Goal: Transaction & Acquisition: Purchase product/service

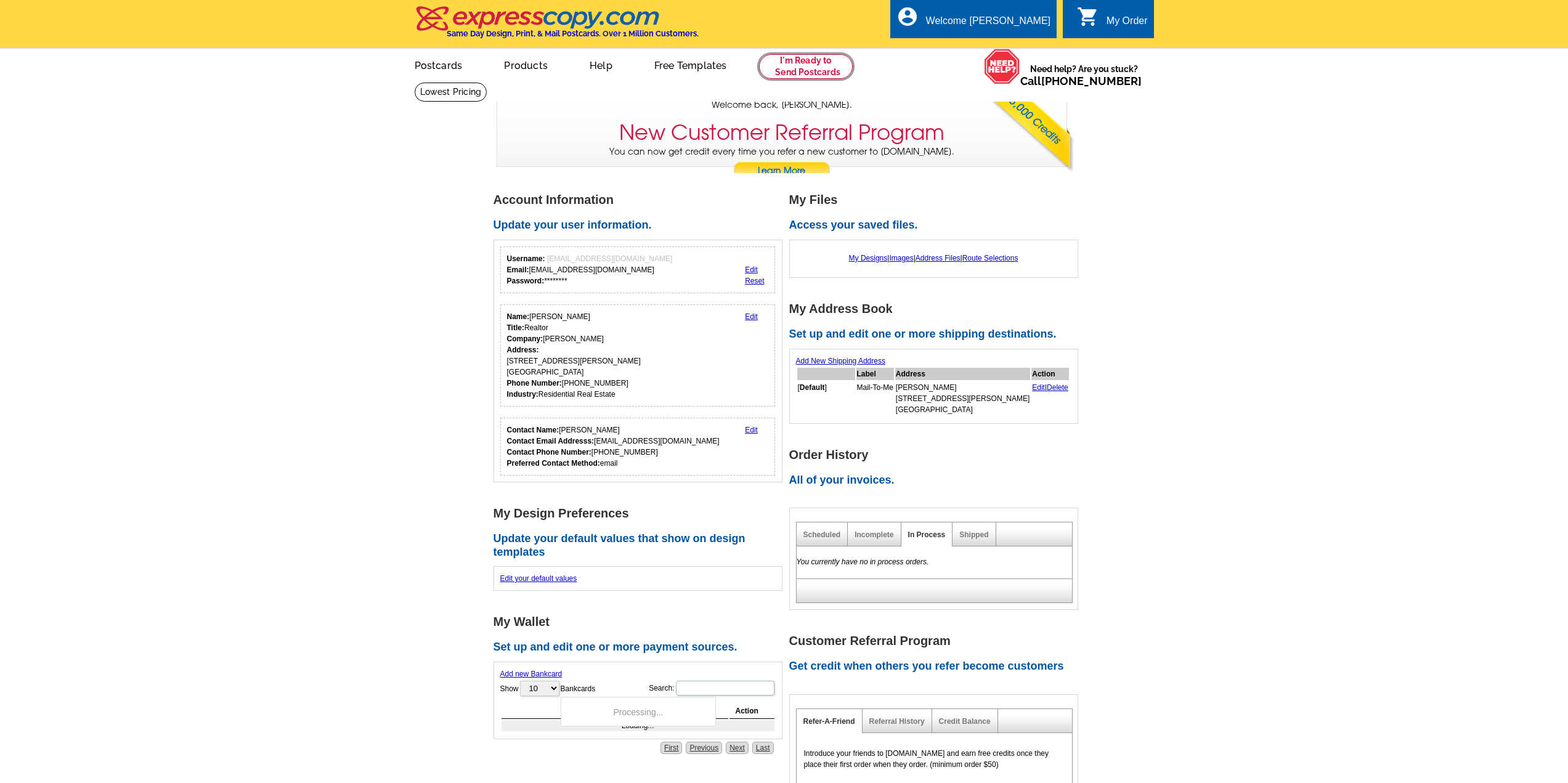
click at [808, 70] on link at bounding box center [806, 66] width 94 height 25
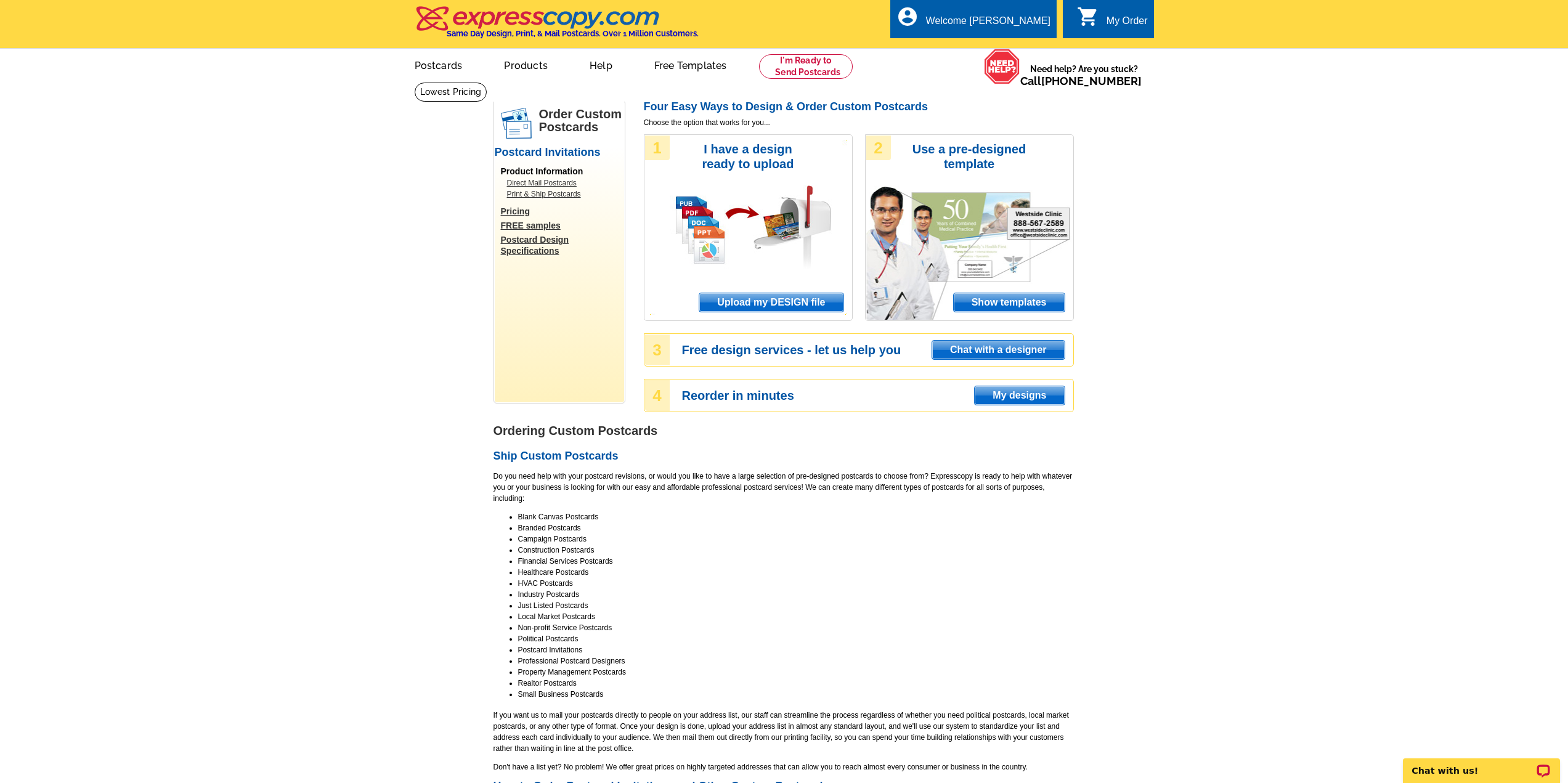
click at [769, 302] on span "Upload my DESIGN file" at bounding box center [771, 302] width 143 height 18
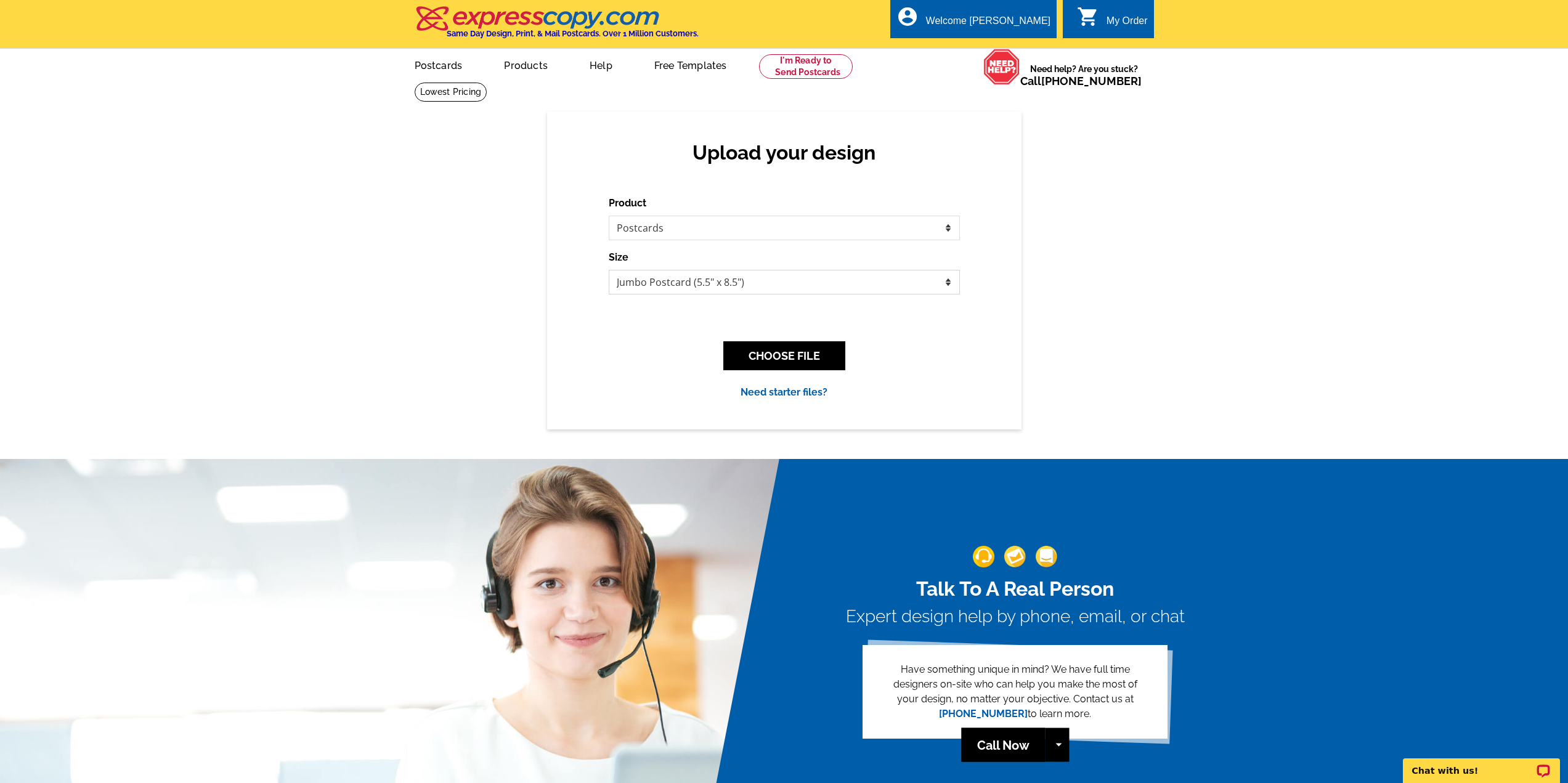
click at [949, 288] on select "Jumbo Postcard (5.5" x 8.5") Regular Postcard (4.25" x 5.6") Panoramic Postcard…" at bounding box center [784, 282] width 351 height 25
select select "3"
click at [608, 271] on select "Jumbo Postcard (5.5" x 8.5") Regular Postcard (4.25" x 5.6") Panoramic Postcard…" at bounding box center [784, 282] width 351 height 25
click at [770, 353] on button "CHOOSE FILE" at bounding box center [784, 356] width 122 height 29
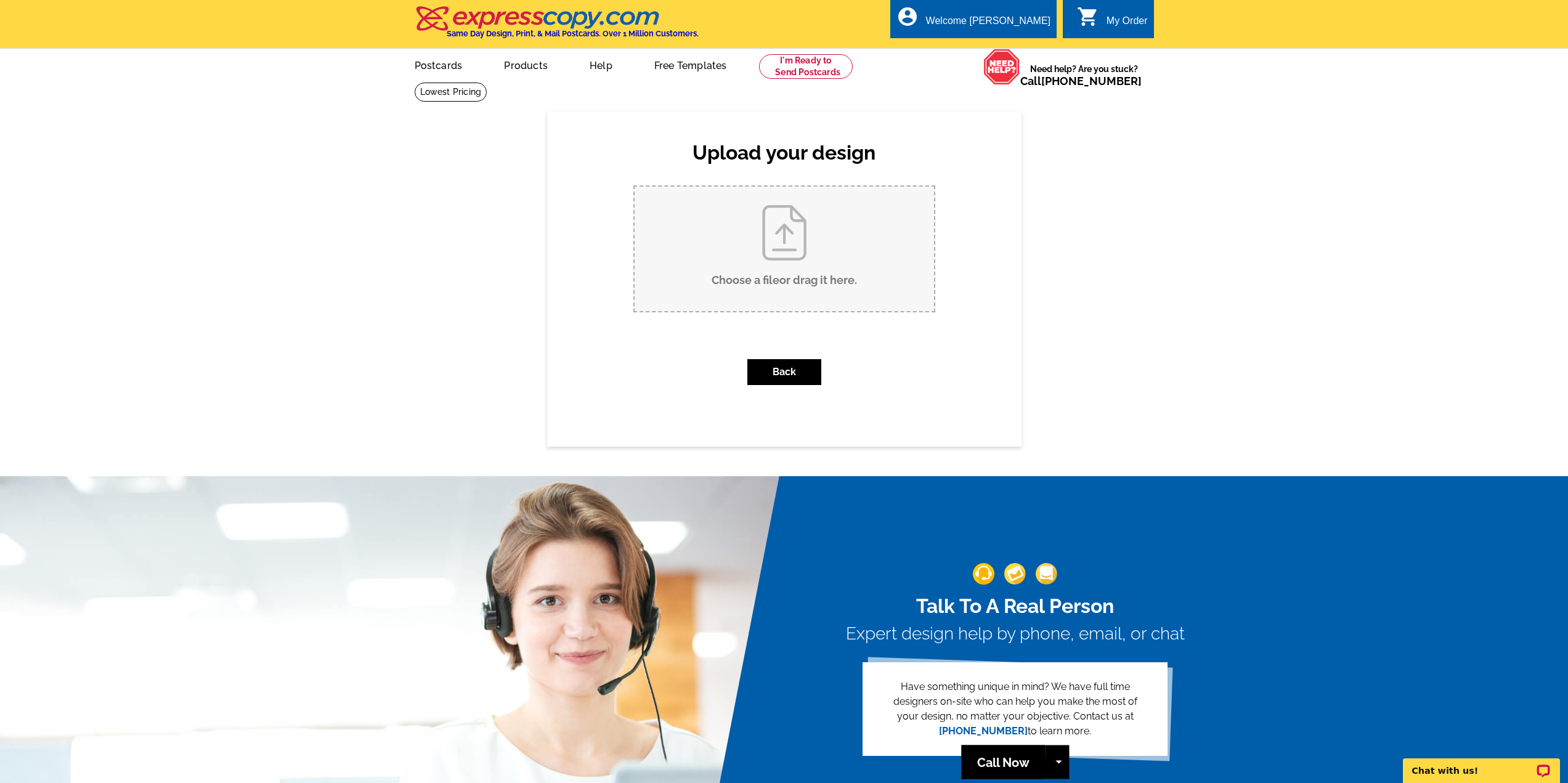
click at [808, 239] on input "Choose a file or drag it here ." at bounding box center [784, 249] width 299 height 124
type input "C:\fakepath\2025 D Bolt Panoramic.pdf"
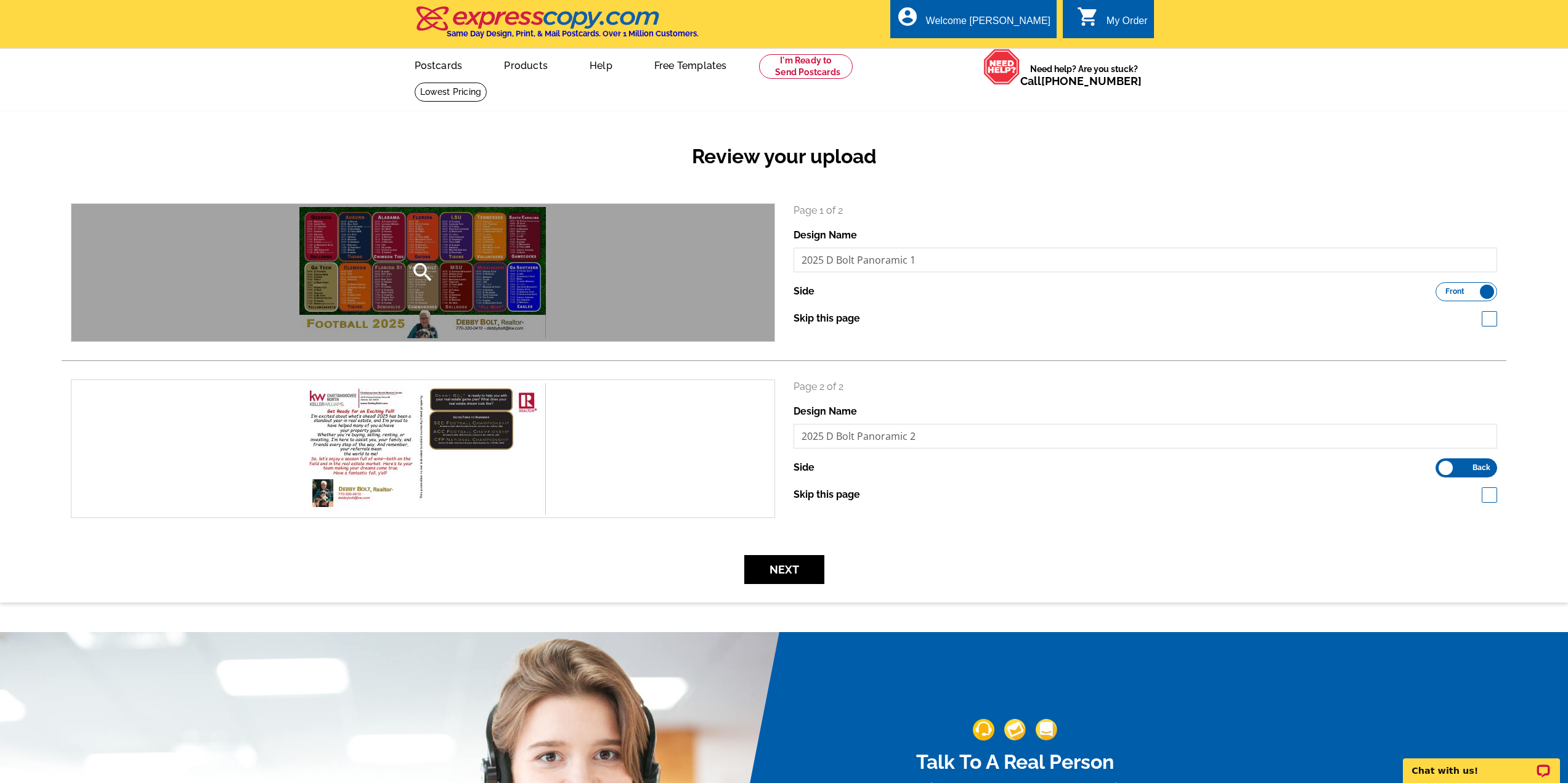
click at [467, 288] on div "search" at bounding box center [423, 273] width 703 height 137
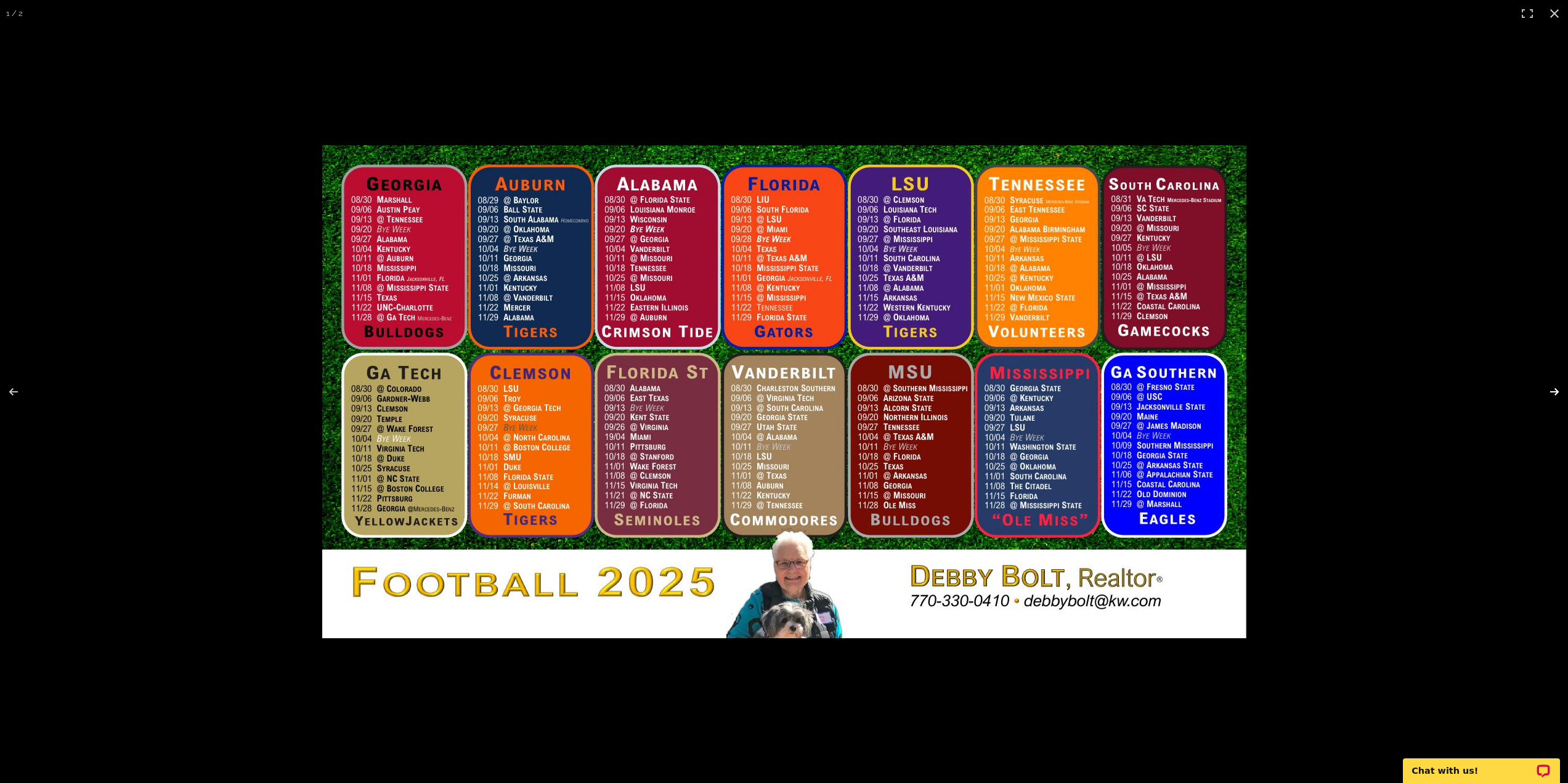
click at [1556, 393] on button at bounding box center [1545, 392] width 43 height 61
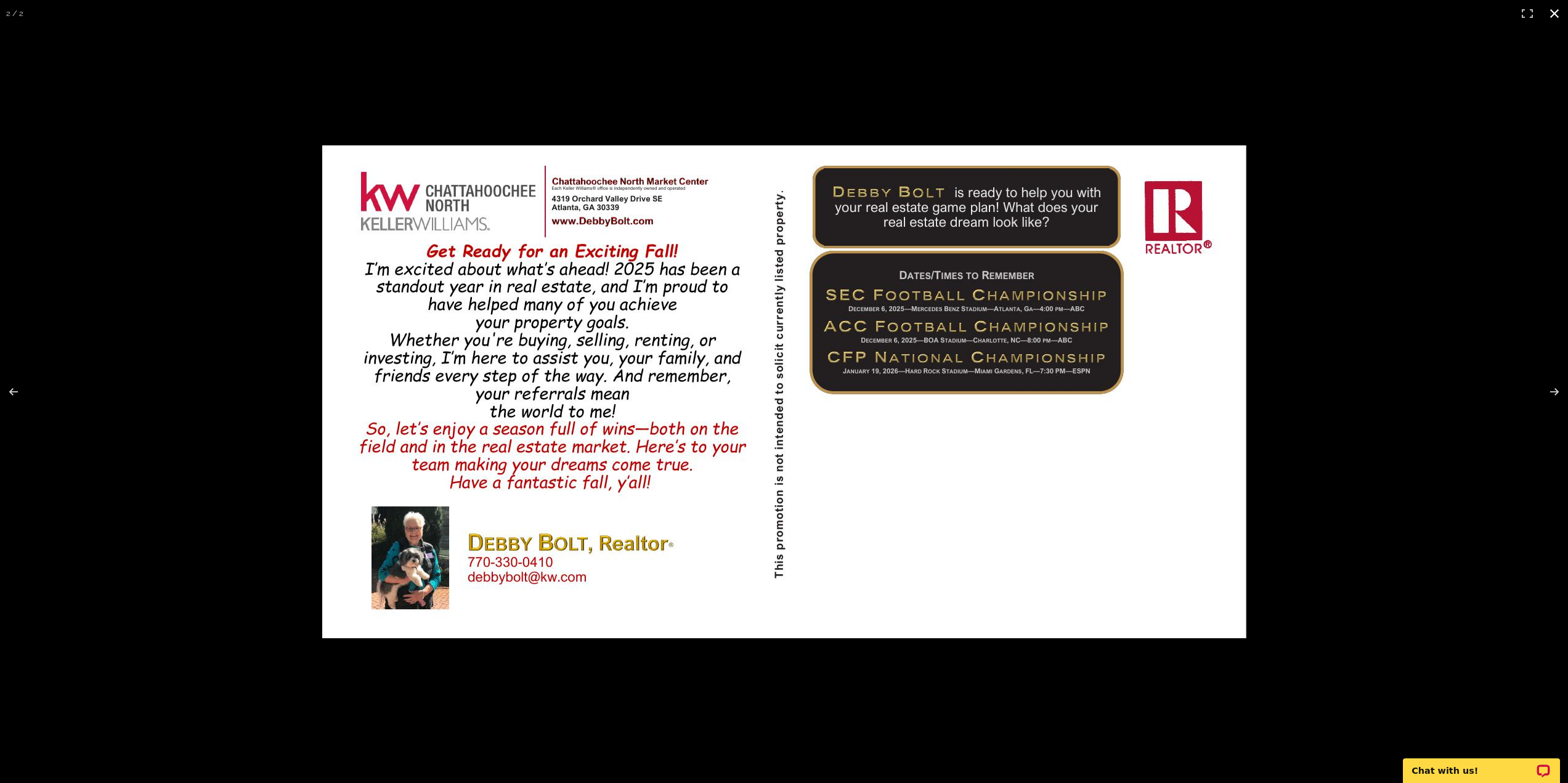
click at [1557, 12] on button at bounding box center [1554, 14] width 27 height 27
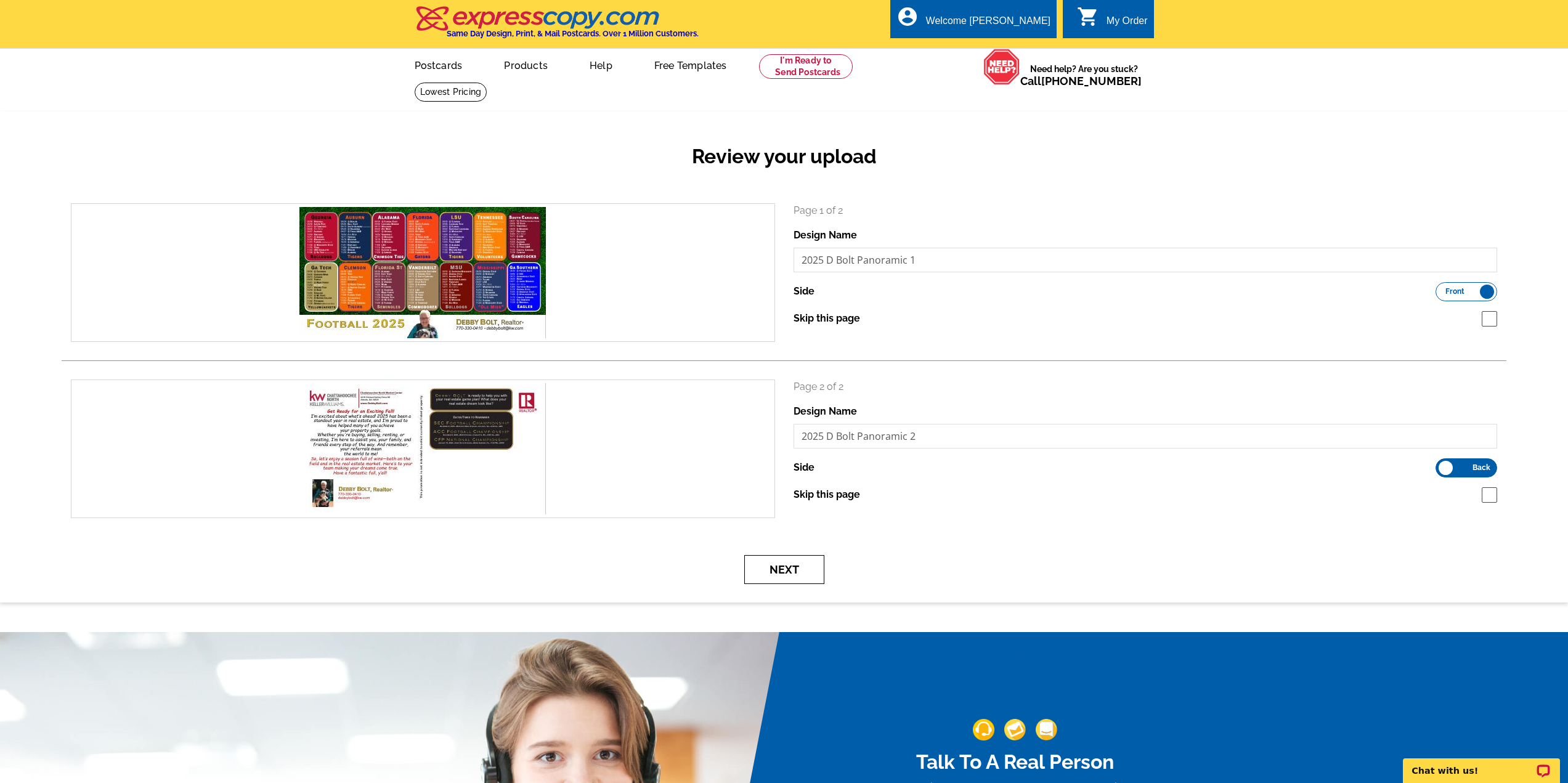
click at [785, 575] on button "Next" at bounding box center [784, 570] width 80 height 29
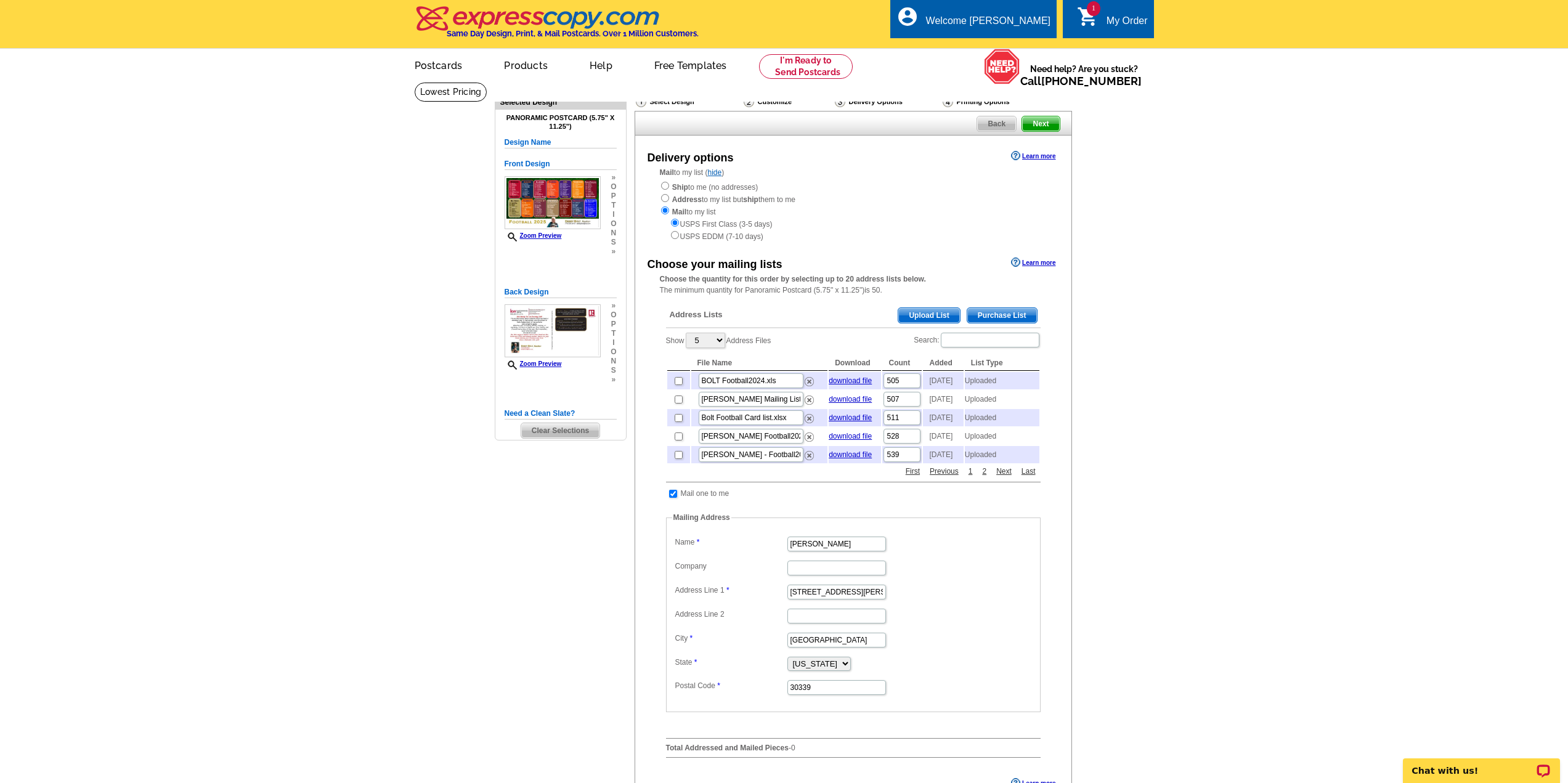
click at [927, 311] on span "Upload List" at bounding box center [928, 316] width 61 height 15
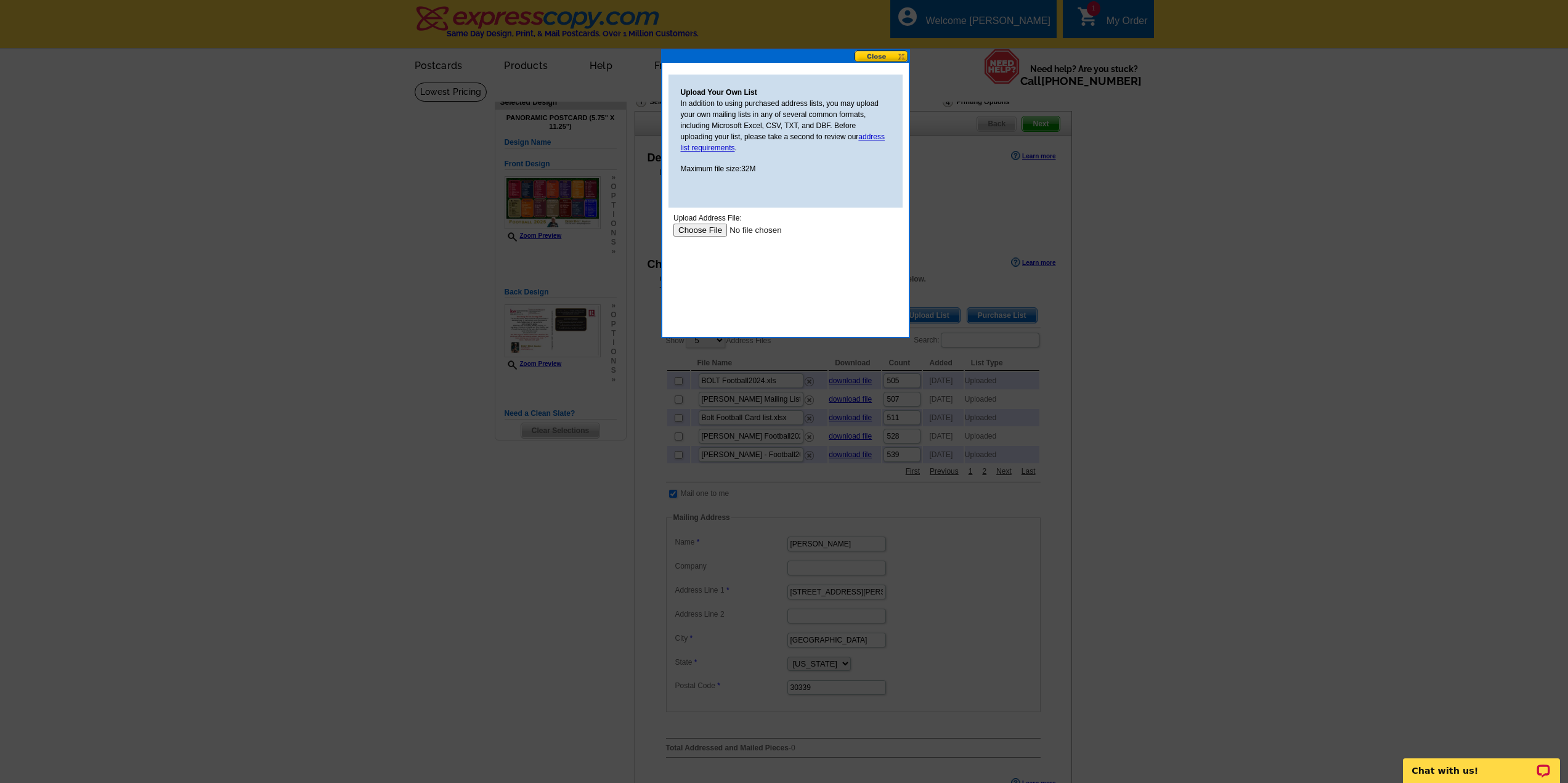
click at [705, 226] on input "file" at bounding box center [751, 230] width 156 height 13
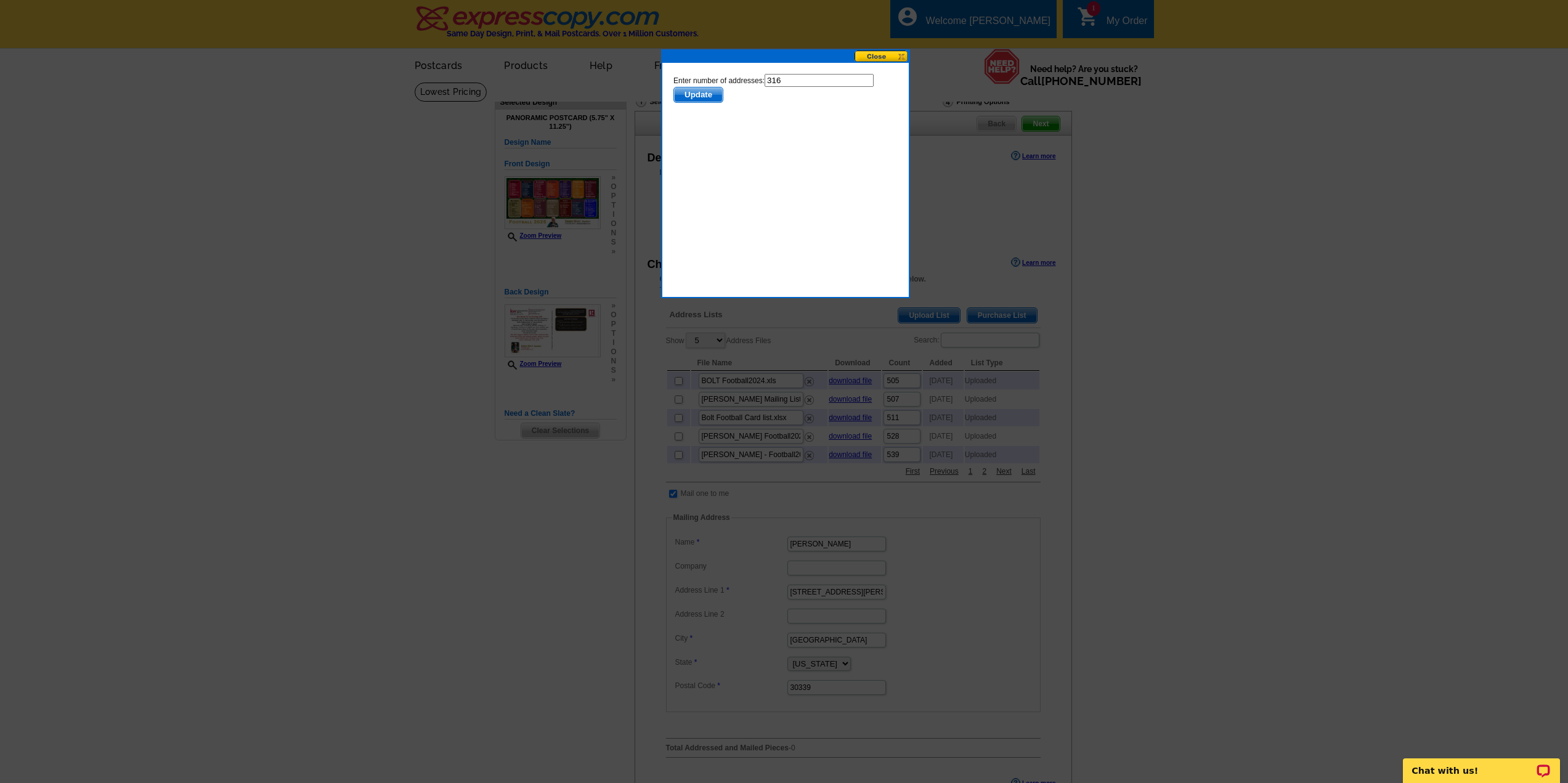
drag, startPoint x: 798, startPoint y: 83, endPoint x: 750, endPoint y: 83, distance: 48.0
click at [750, 83] on form "Enter number of addresses: 316 Update" at bounding box center [785, 88] width 224 height 29
type input "313"
click at [696, 90] on span "Update" at bounding box center [697, 95] width 48 height 15
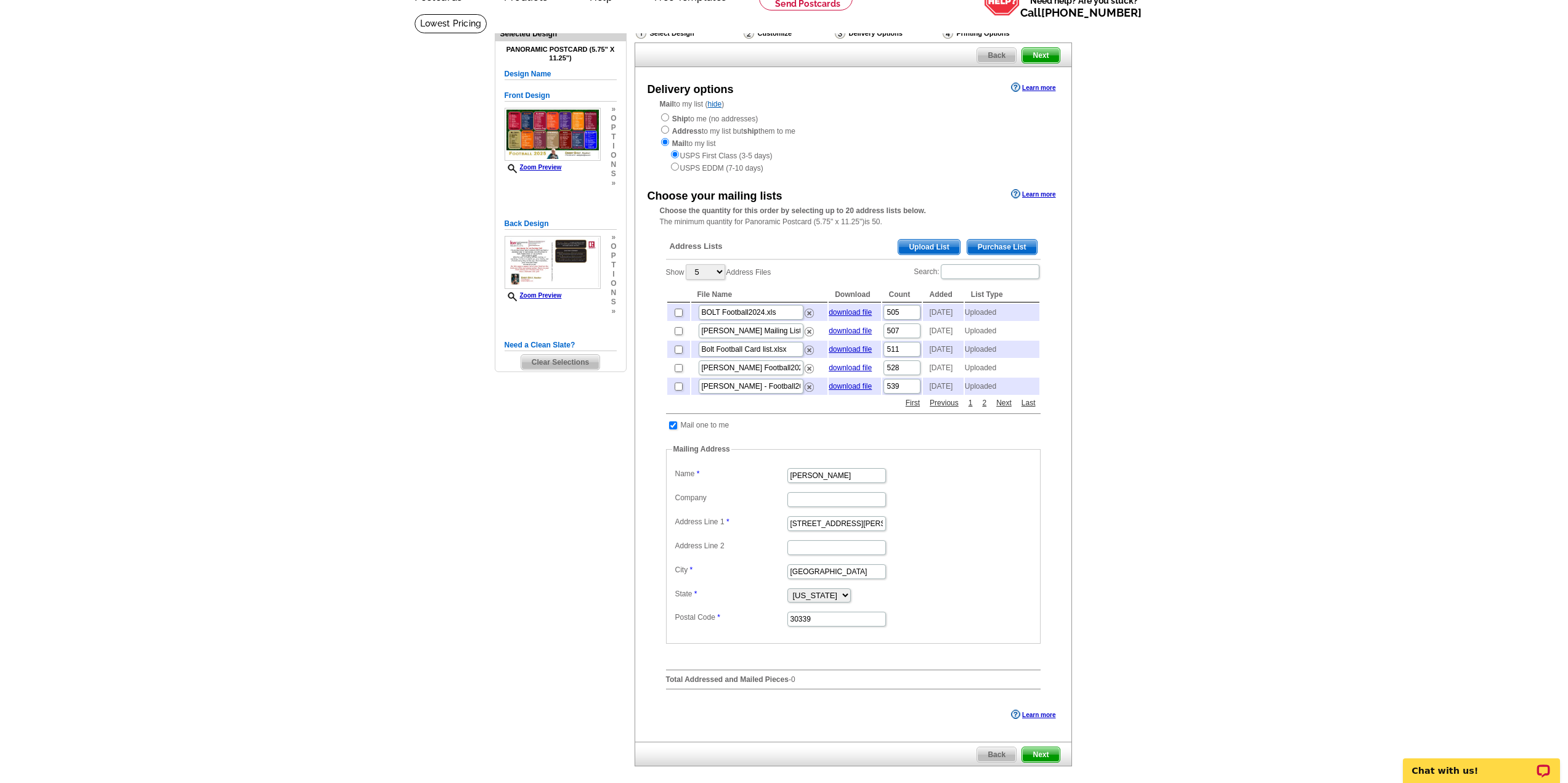
scroll to position [150, 0]
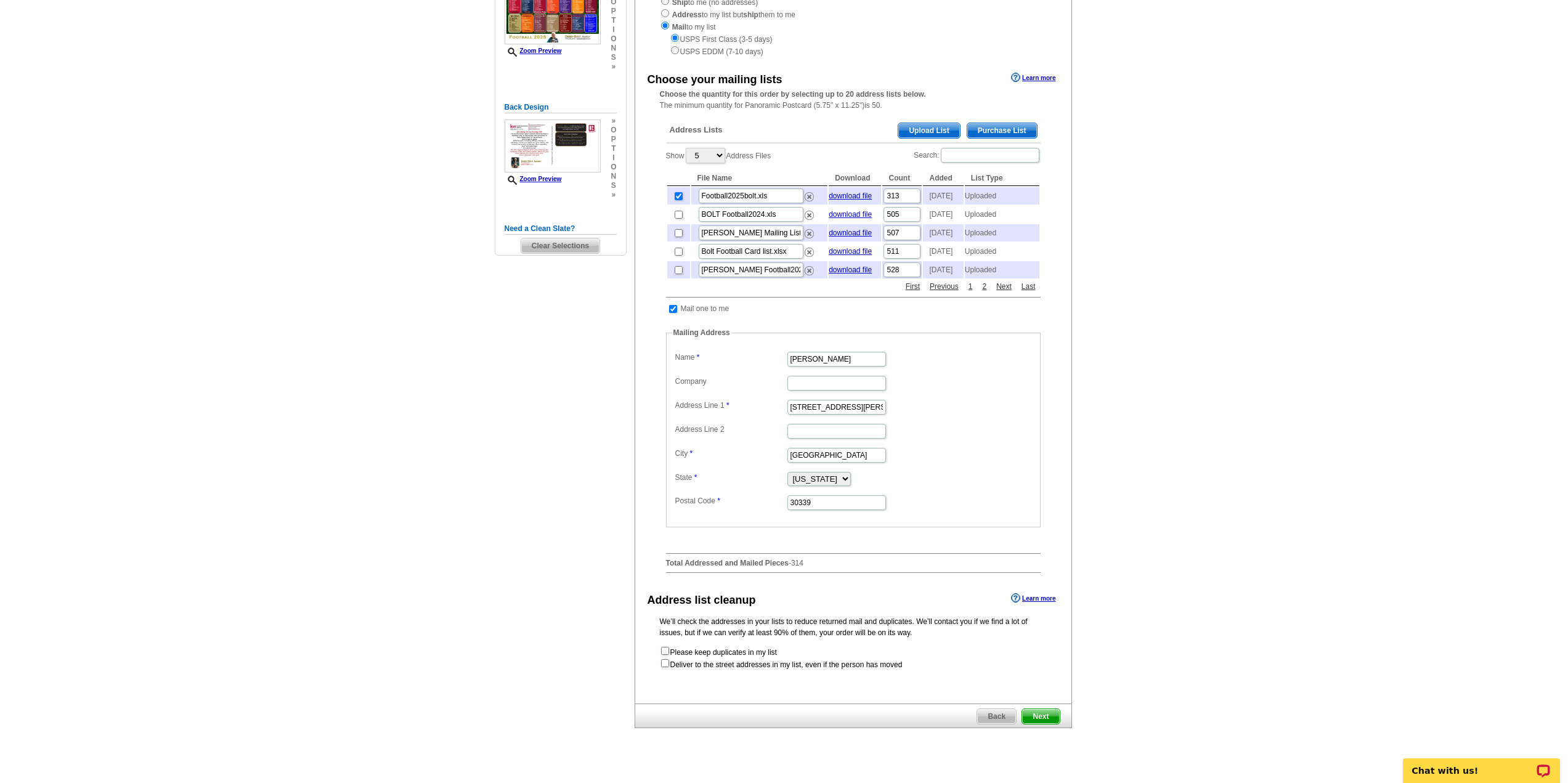
click at [1041, 724] on span "Next" at bounding box center [1040, 717] width 37 height 15
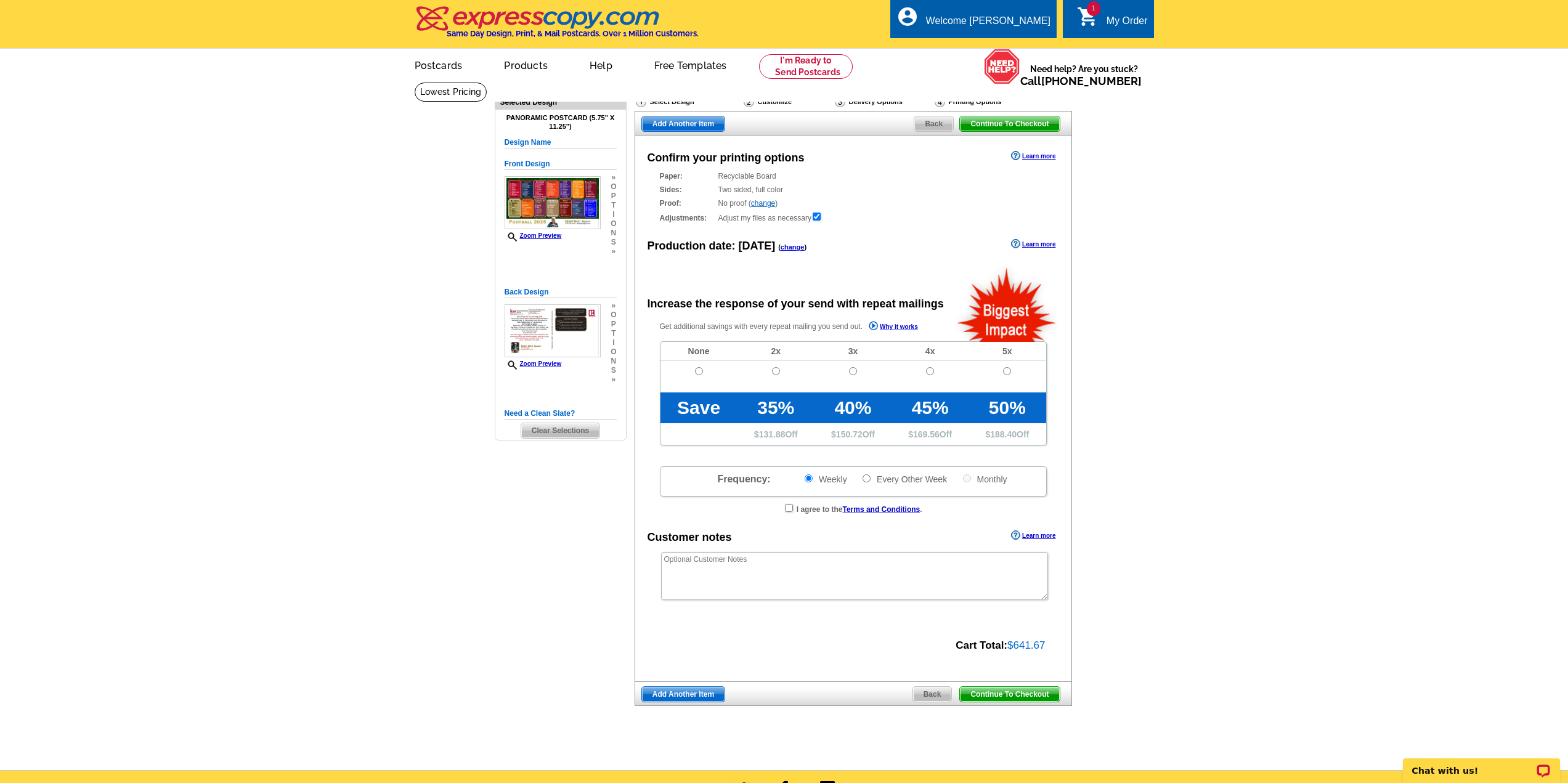
radio input "false"
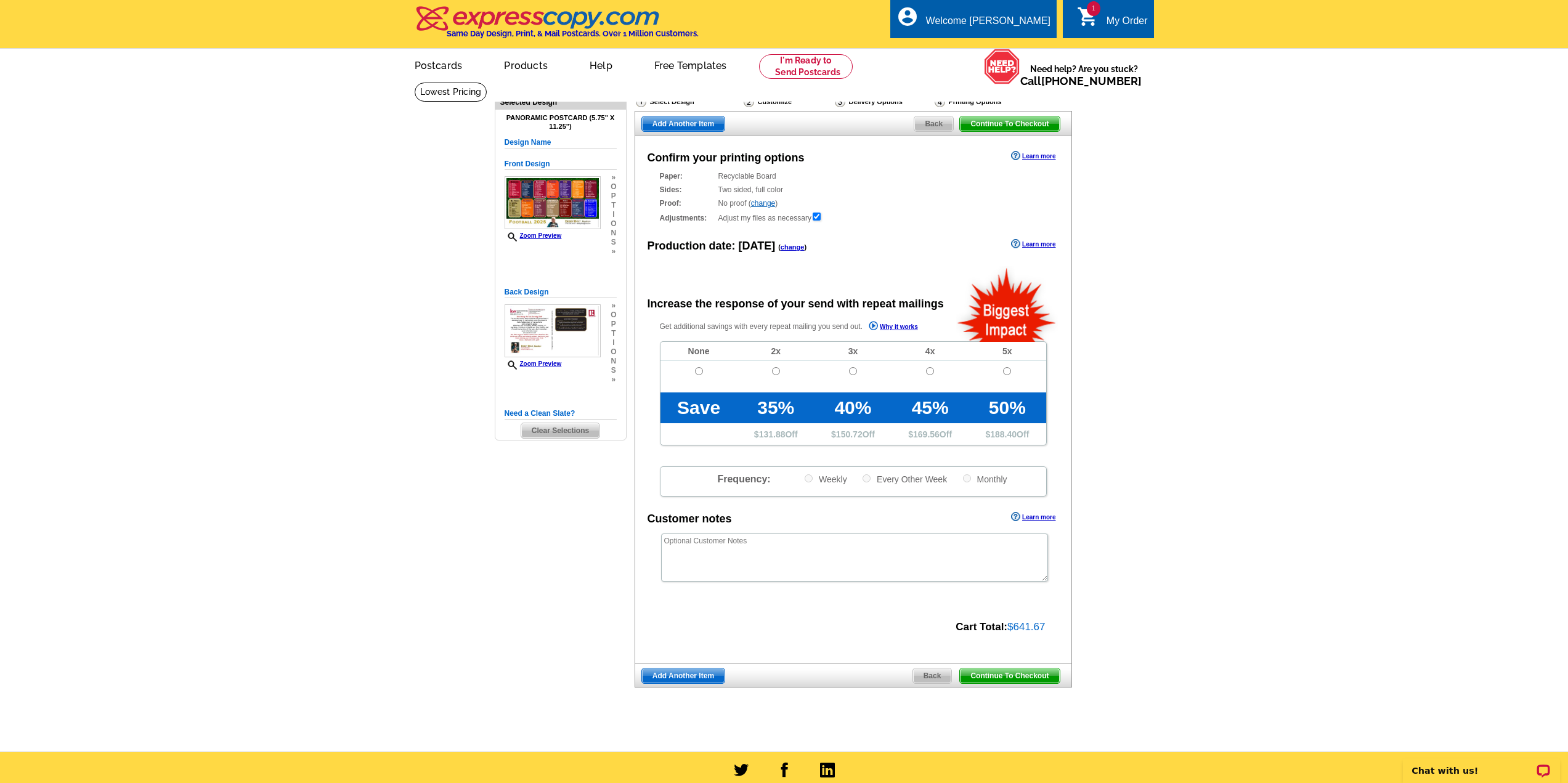
click at [1003, 673] on span "Continue To Checkout" at bounding box center [1009, 676] width 99 height 15
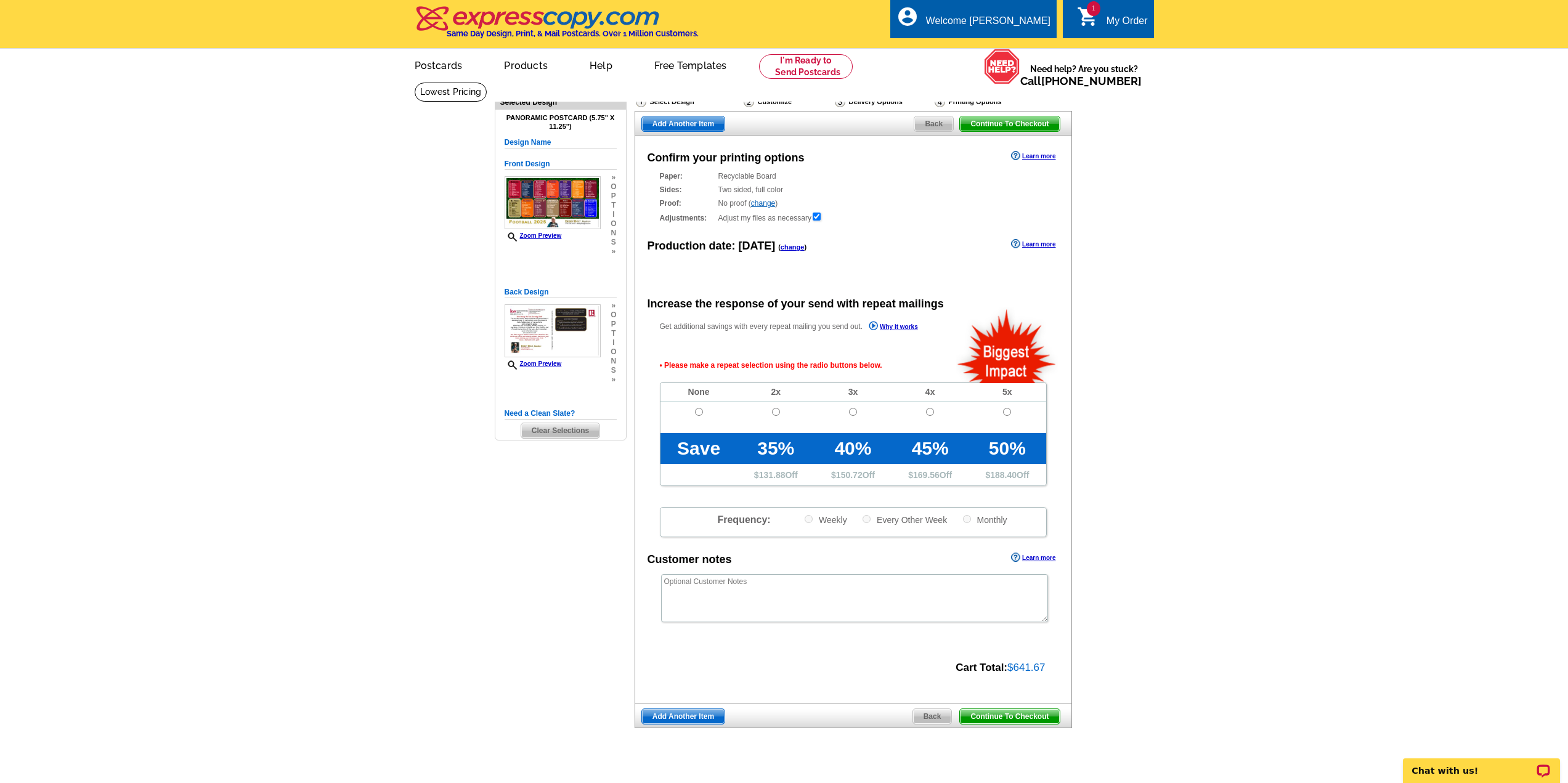
click at [1001, 718] on span "Continue To Checkout" at bounding box center [1009, 717] width 99 height 15
click at [989, 122] on span "Continue To Checkout" at bounding box center [1009, 124] width 99 height 15
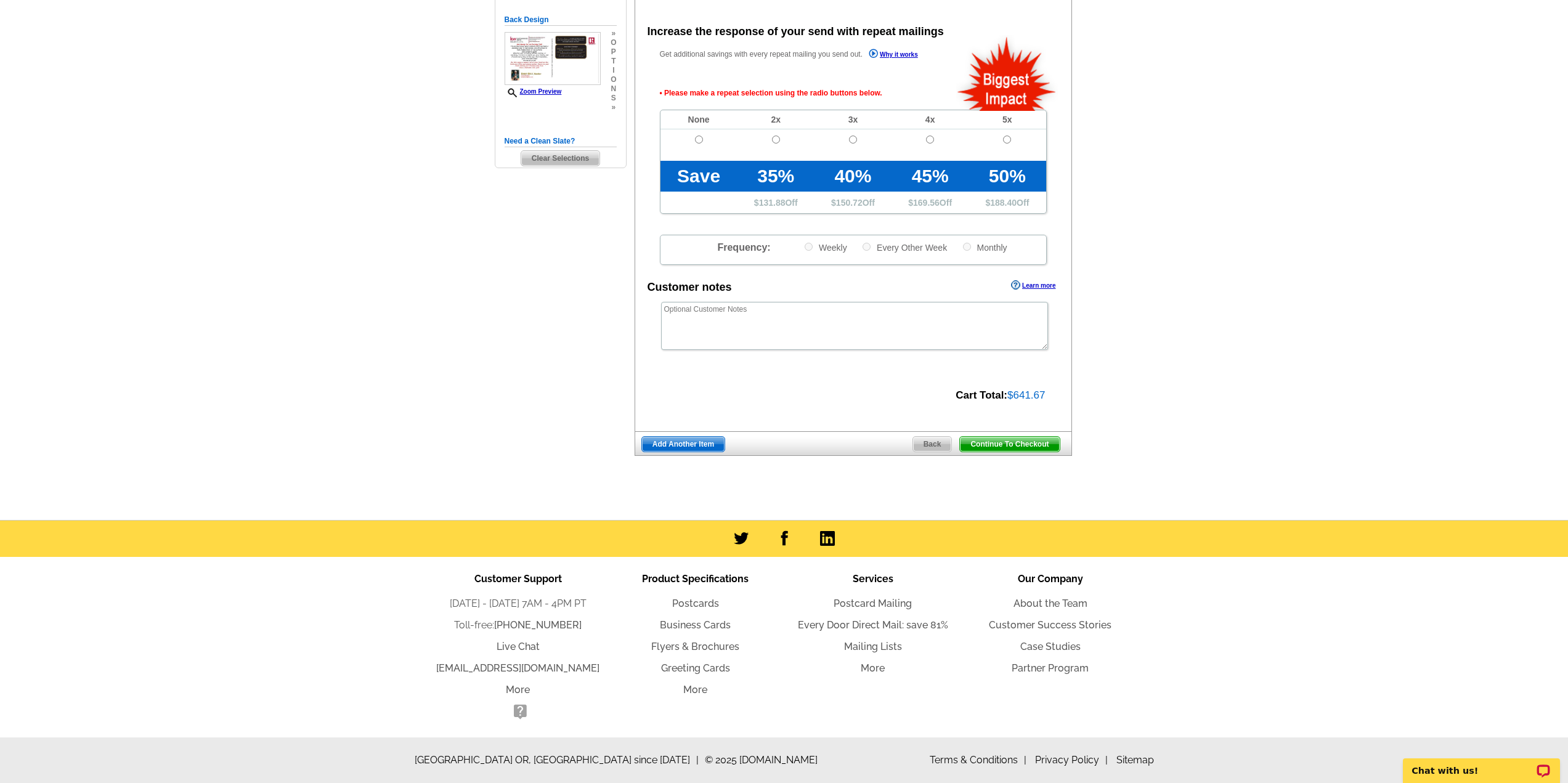
scroll to position [274, 0]
click at [1001, 445] on span "Continue To Checkout" at bounding box center [1009, 445] width 99 height 15
drag, startPoint x: 701, startPoint y: 135, endPoint x: 729, endPoint y: 195, distance: 66.2
click at [701, 136] on input "radio" at bounding box center [699, 139] width 8 height 8
radio input "true"
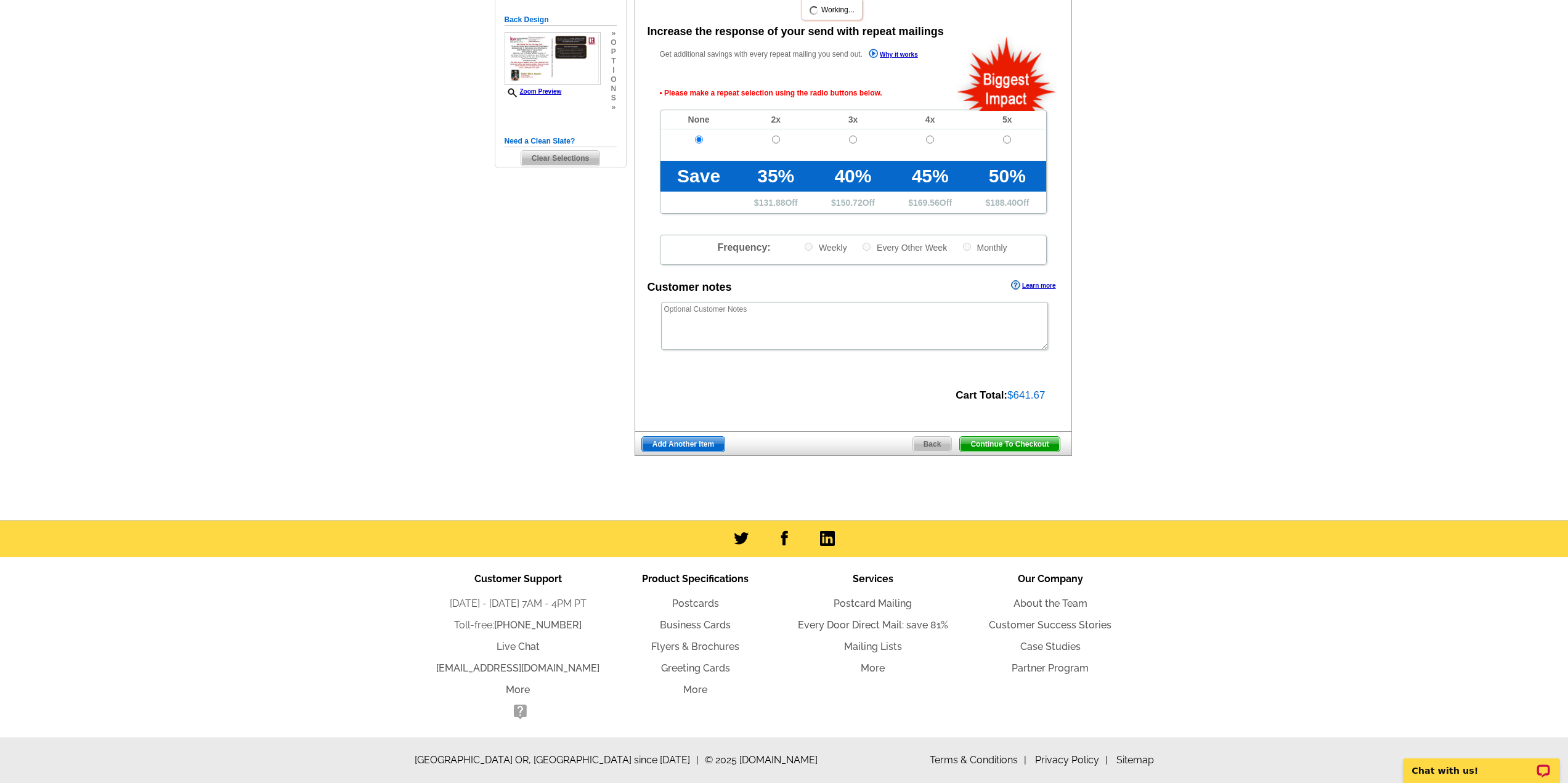
click at [1005, 441] on span "Continue To Checkout" at bounding box center [1009, 445] width 99 height 15
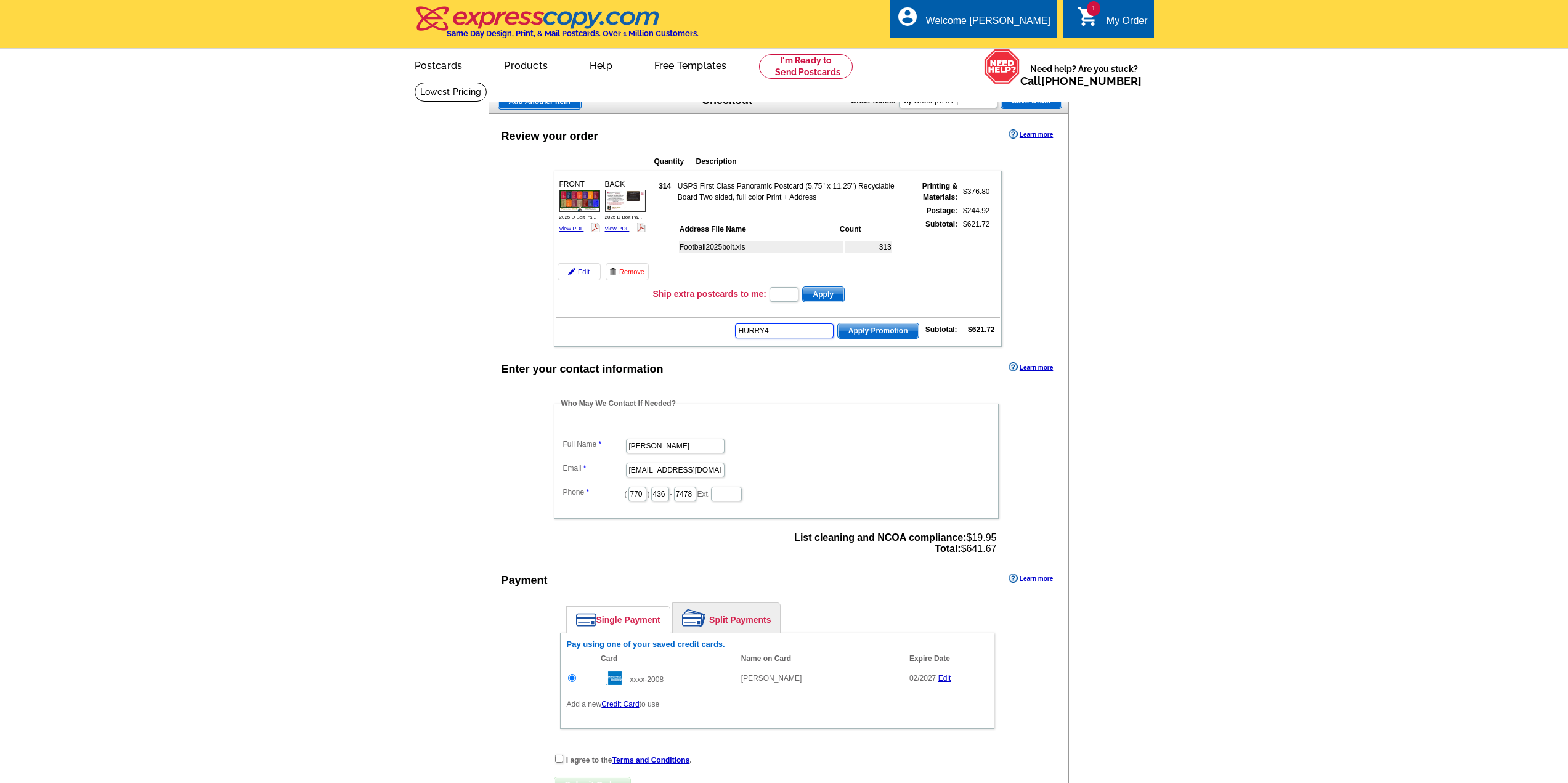
type input "HURRY40"
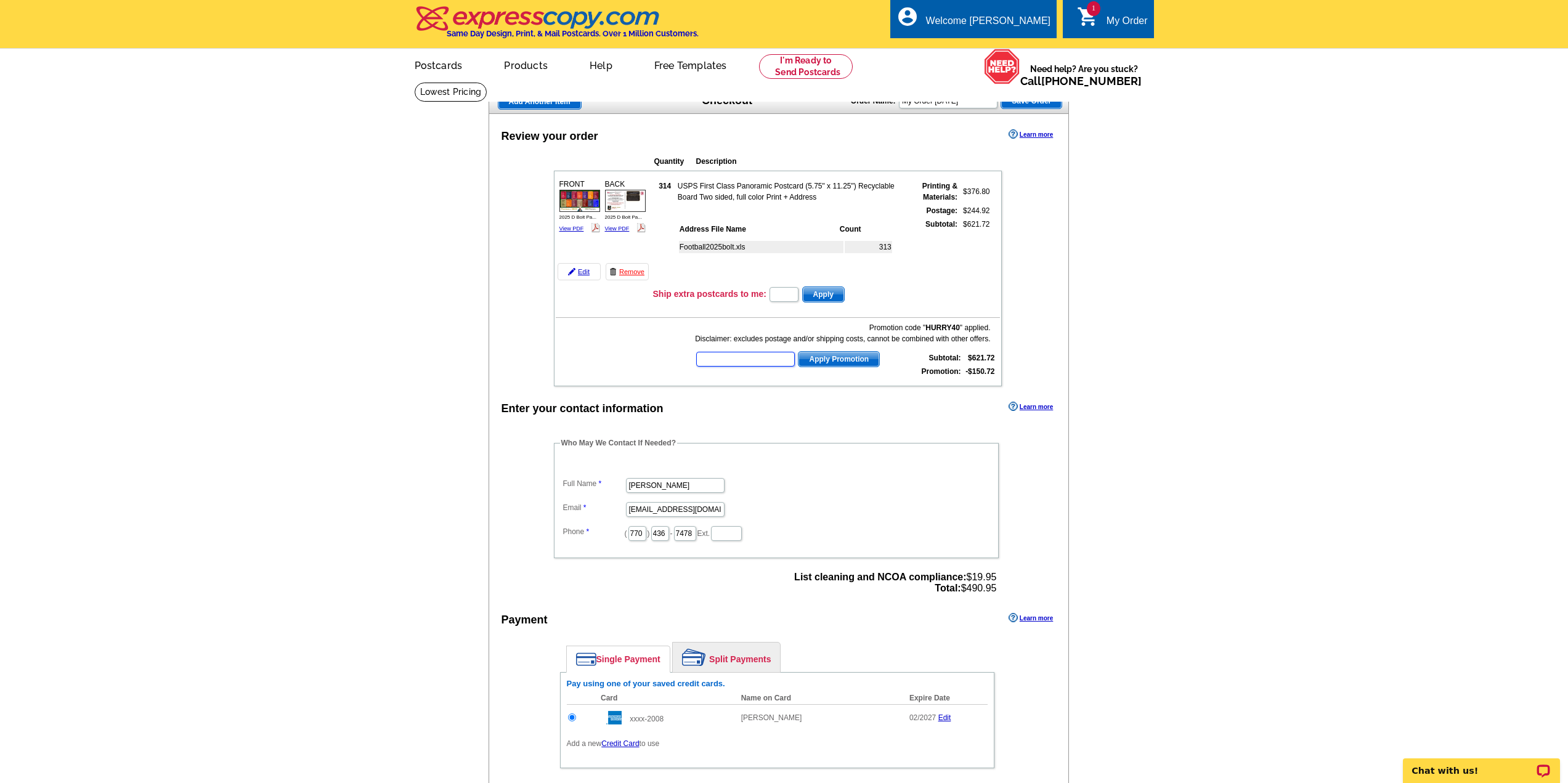
click at [736, 363] on input "text" at bounding box center [745, 359] width 98 height 15
type input "SMS60r"
click at [834, 363] on span "Apply Promotion" at bounding box center [839, 359] width 81 height 15
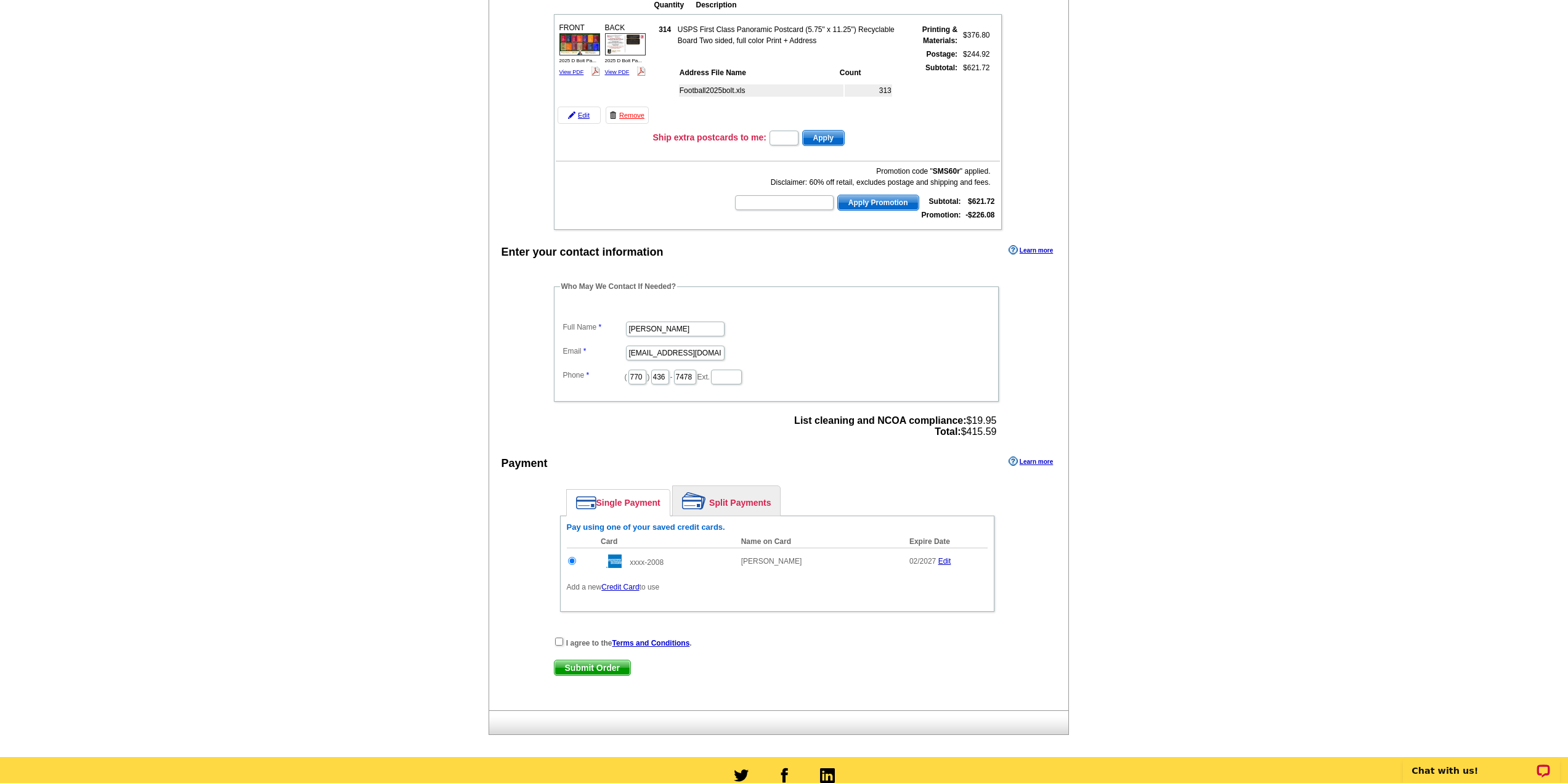
scroll to position [185, 0]
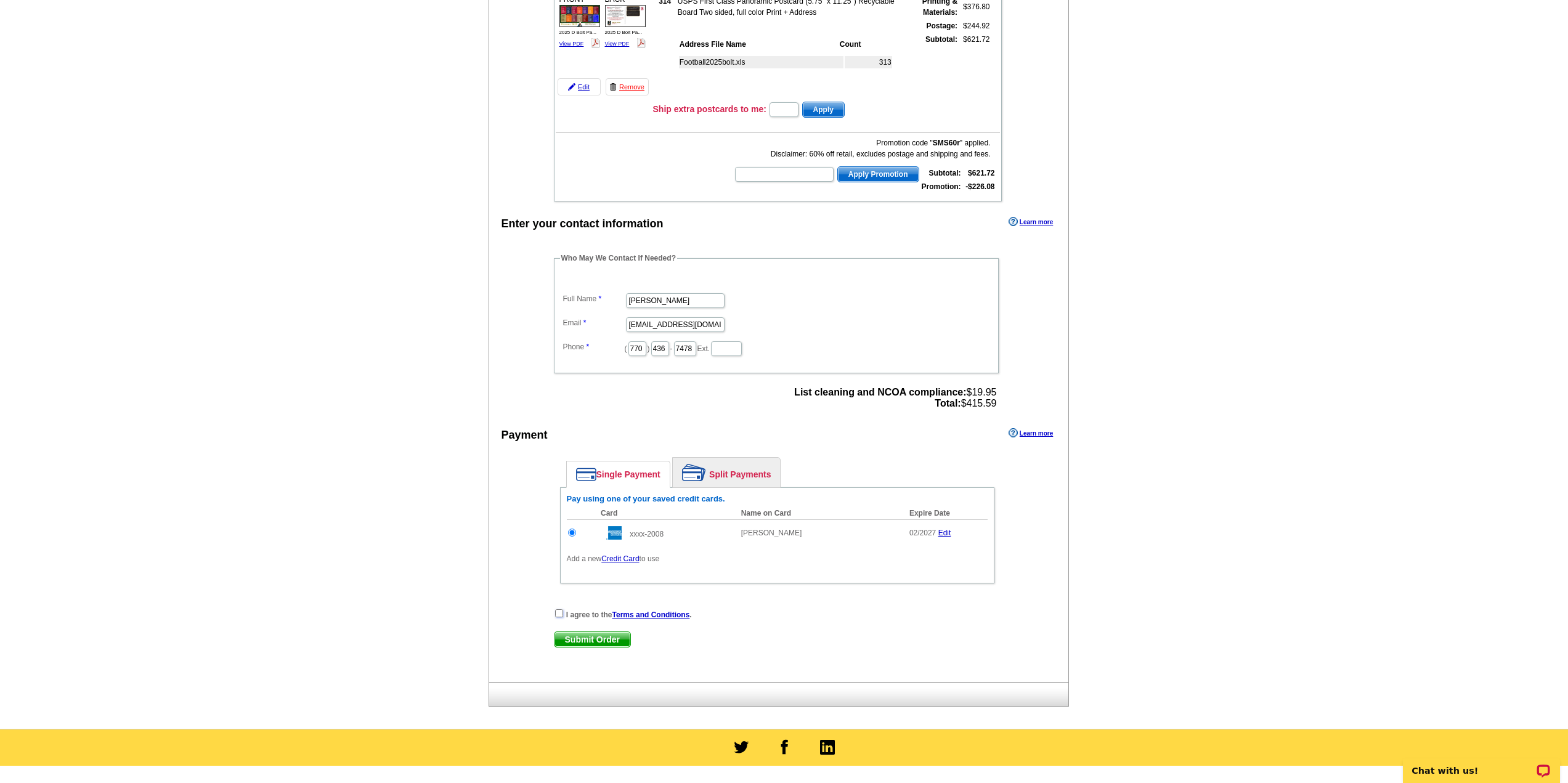
click at [559, 613] on input "checkbox" at bounding box center [559, 614] width 8 height 8
checkbox input "true"
click at [592, 635] on span "Submit Order" at bounding box center [592, 640] width 76 height 15
